Goal: Navigation & Orientation: Find specific page/section

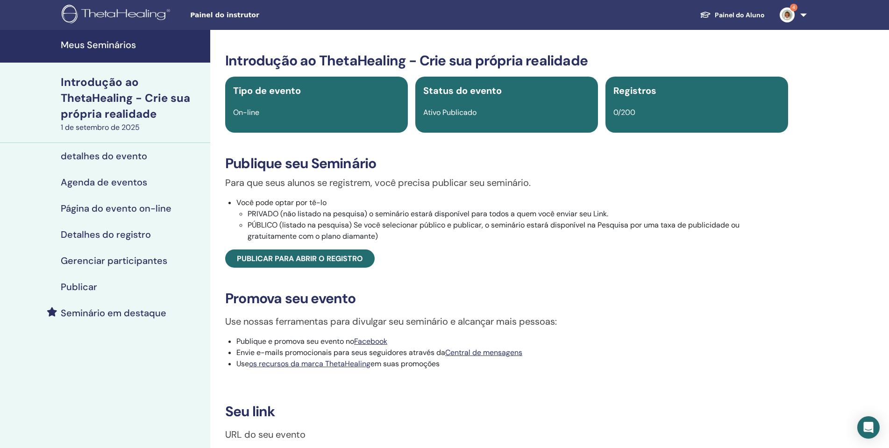
click at [788, 4] on link "4" at bounding box center [791, 15] width 38 height 30
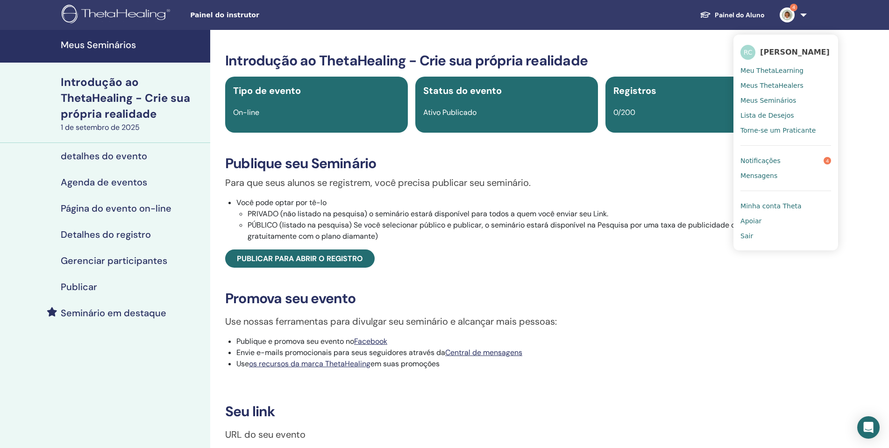
click at [800, 160] on link "Notificações 4" at bounding box center [785, 160] width 91 height 15
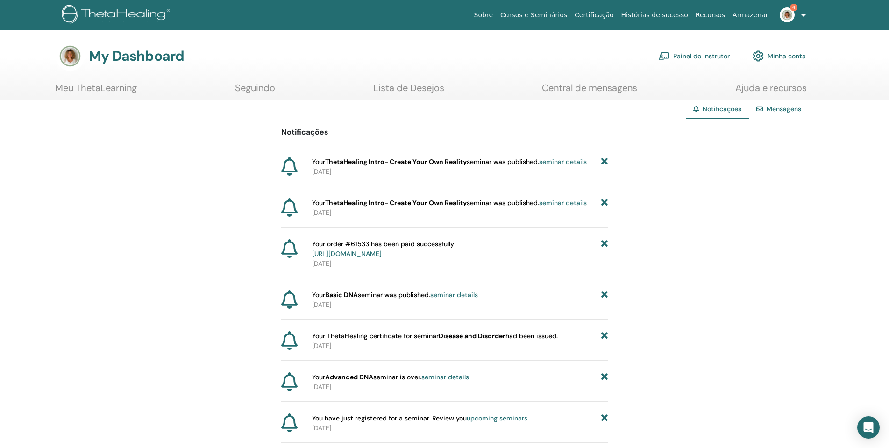
click at [104, 86] on link "Meu ThetaLearning" at bounding box center [96, 91] width 82 height 18
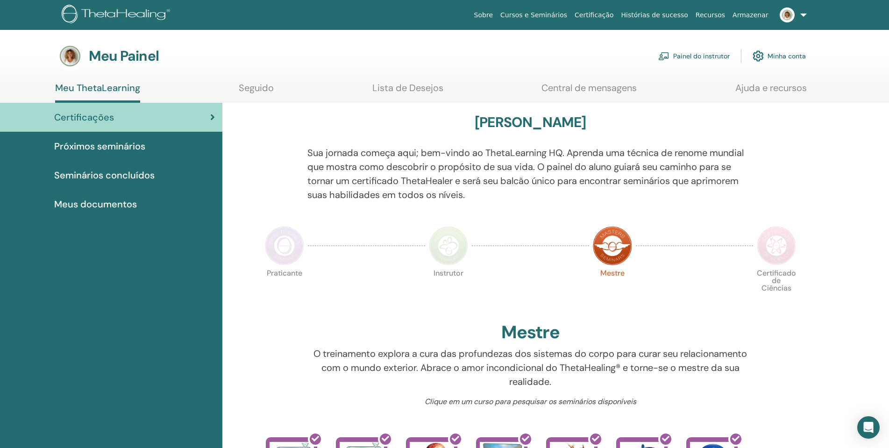
click at [125, 146] on font "Próximos seminários" at bounding box center [99, 146] width 91 height 12
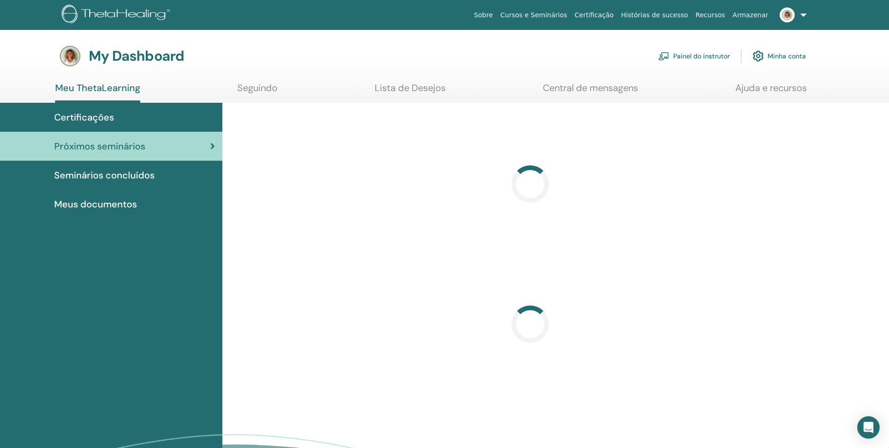
click at [716, 52] on link "Painel do instrutor" at bounding box center [693, 56] width 71 height 21
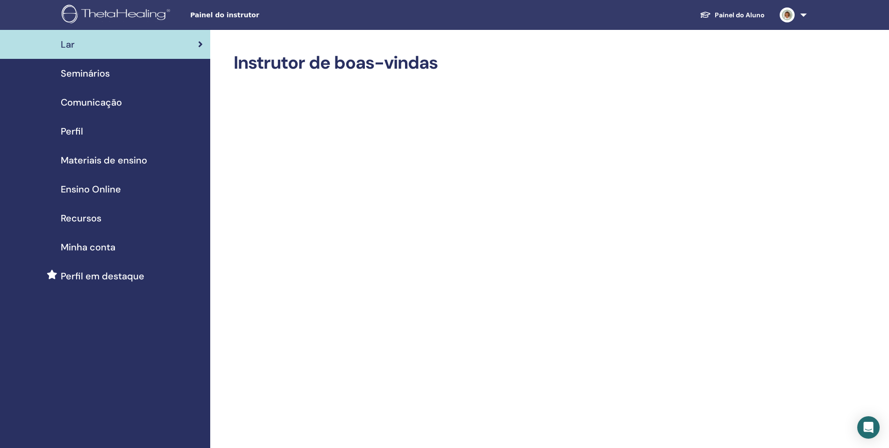
click at [85, 77] on span "Seminários" at bounding box center [85, 73] width 49 height 14
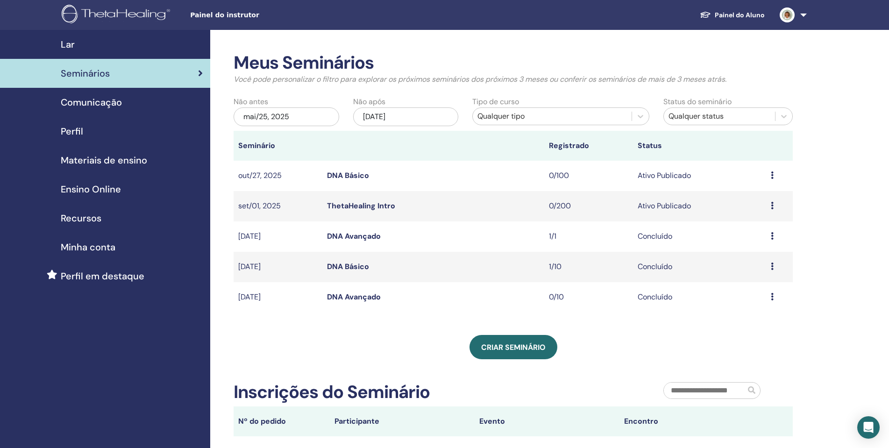
click at [378, 206] on link "ThetaHealing Intro" at bounding box center [361, 206] width 68 height 10
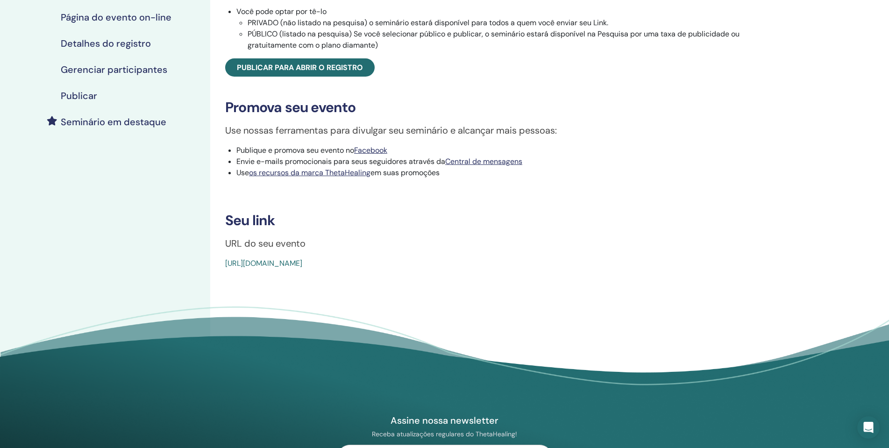
scroll to position [280, 0]
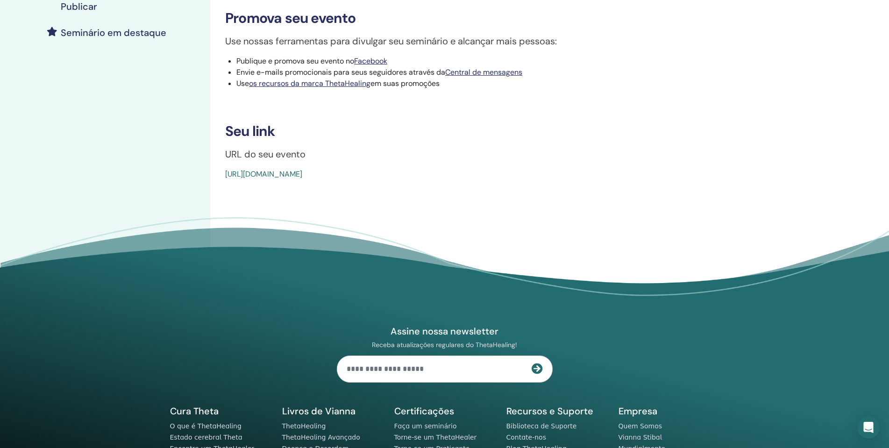
click at [302, 179] on font "[URL][DOMAIN_NAME]" at bounding box center [263, 174] width 77 height 10
